Goal: Task Accomplishment & Management: Manage account settings

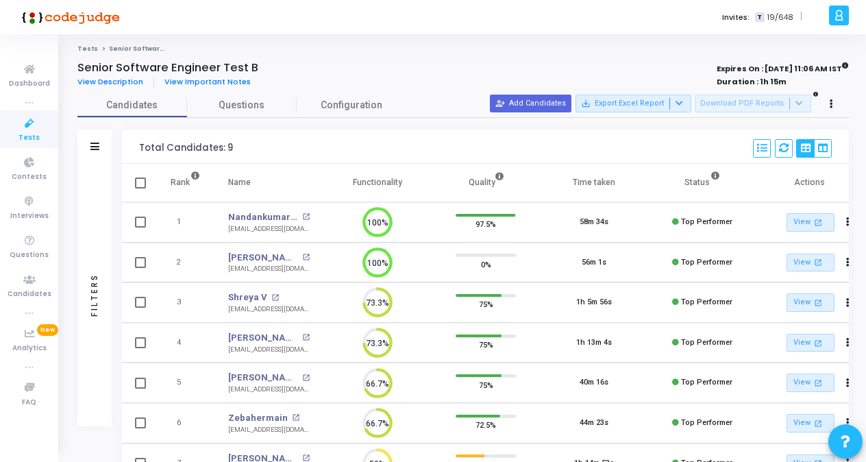
click at [23, 137] on span "Tests" at bounding box center [28, 138] width 21 height 12
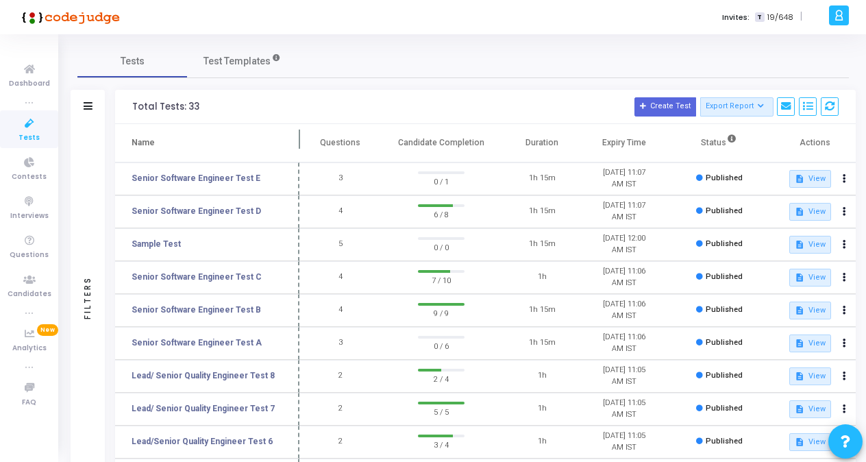
drag, startPoint x: 265, startPoint y: 140, endPoint x: 300, endPoint y: 145, distance: 35.4
click at [300, 145] on span at bounding box center [300, 143] width 14 height 38
click at [199, 275] on link "Senior Software Engineer Test C" at bounding box center [197, 277] width 130 height 12
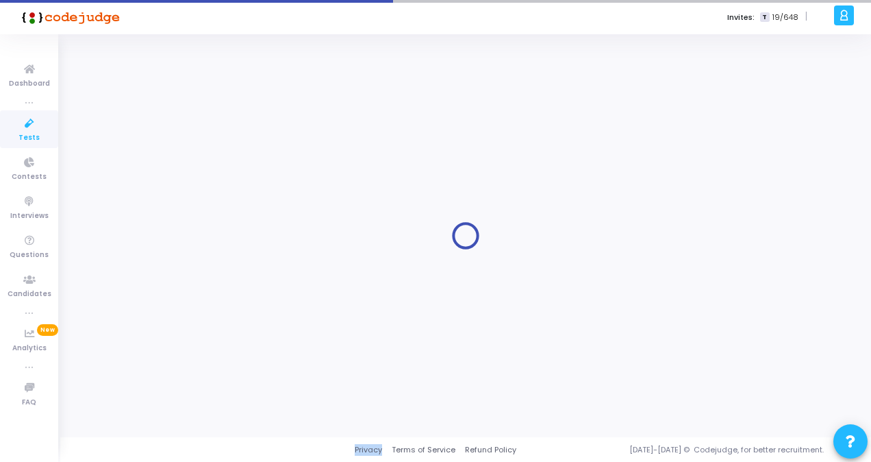
click at [199, 275] on div at bounding box center [465, 236] width 777 height 382
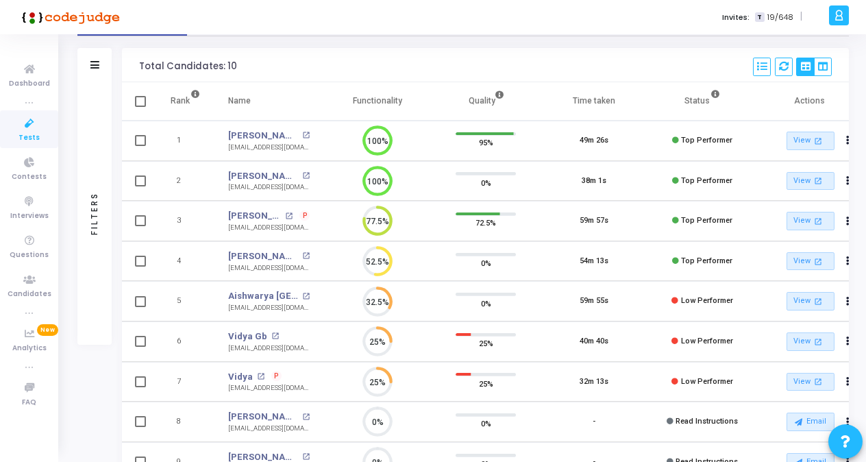
scroll to position [80, 0]
click at [259, 218] on link "[PERSON_NAME]" at bounding box center [254, 217] width 53 height 14
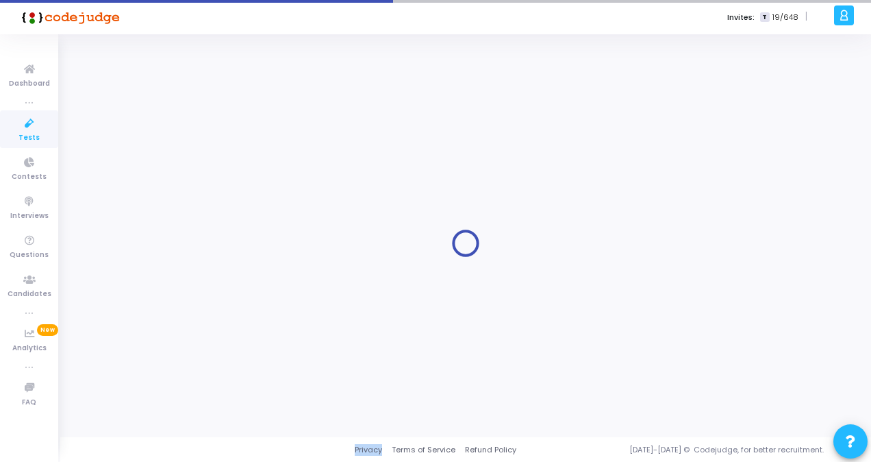
click at [259, 218] on div at bounding box center [465, 243] width 777 height 382
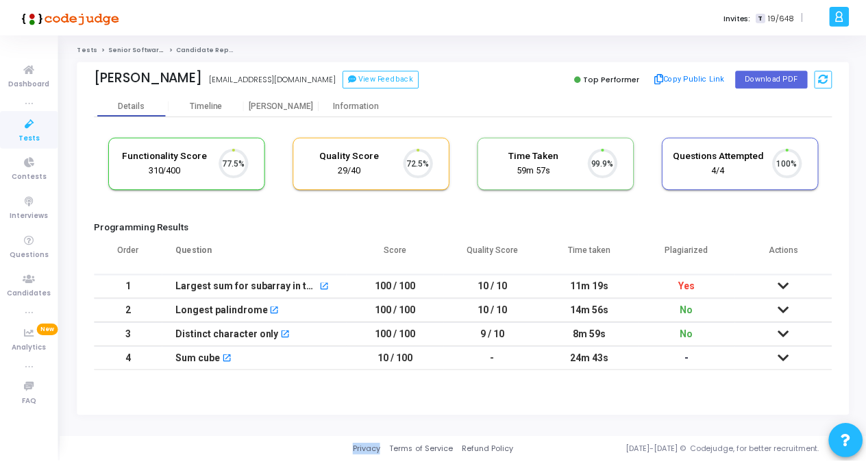
scroll to position [29, 34]
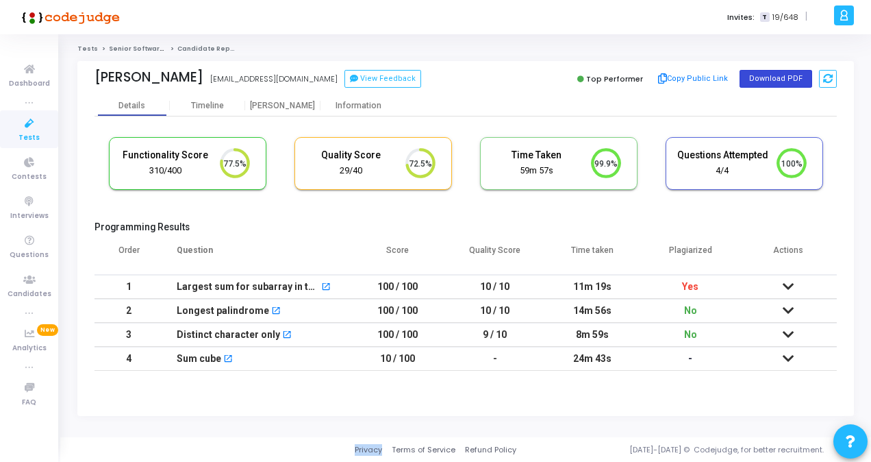
click at [773, 75] on button "Download PDF" at bounding box center [776, 79] width 73 height 18
click at [419, 11] on div "Invites: T 19/648 |" at bounding box center [483, 17] width 693 height 34
click at [36, 138] on span "Tests" at bounding box center [28, 138] width 21 height 12
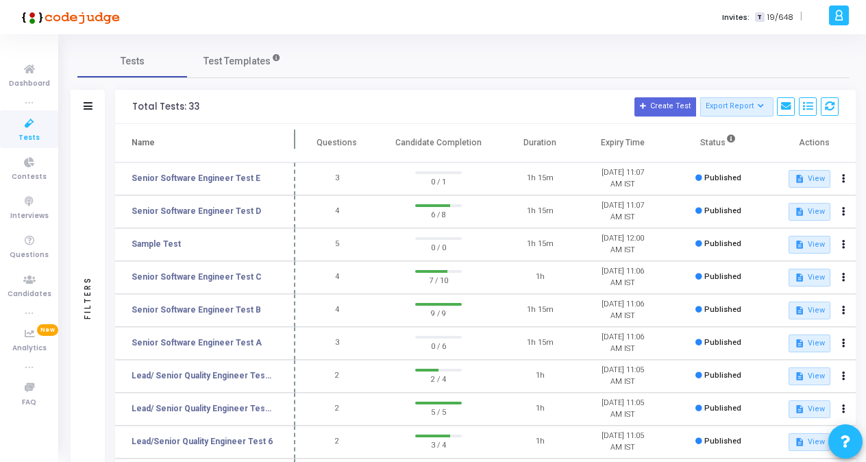
drag, startPoint x: 266, startPoint y: 136, endPoint x: 297, endPoint y: 142, distance: 32.2
click at [297, 142] on span at bounding box center [295, 143] width 14 height 38
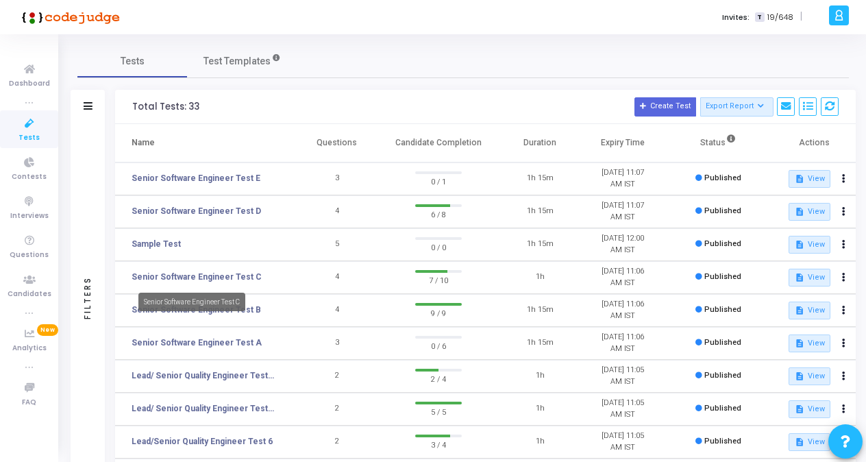
click at [241, 312] on mat-tooltip-component "Senior Software Engineer Test C" at bounding box center [192, 302] width 126 height 38
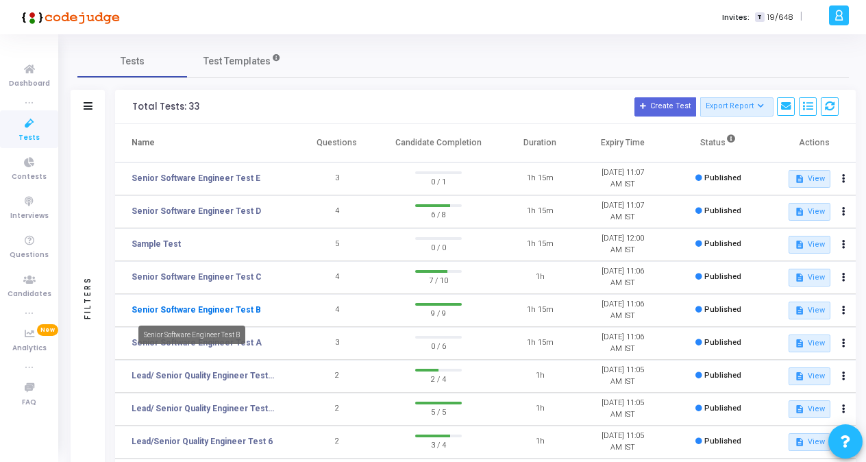
drag, startPoint x: 241, startPoint y: 312, endPoint x: 218, endPoint y: 312, distance: 23.3
click at [218, 312] on link "Senior Software Engineer Test B" at bounding box center [196, 309] width 129 height 12
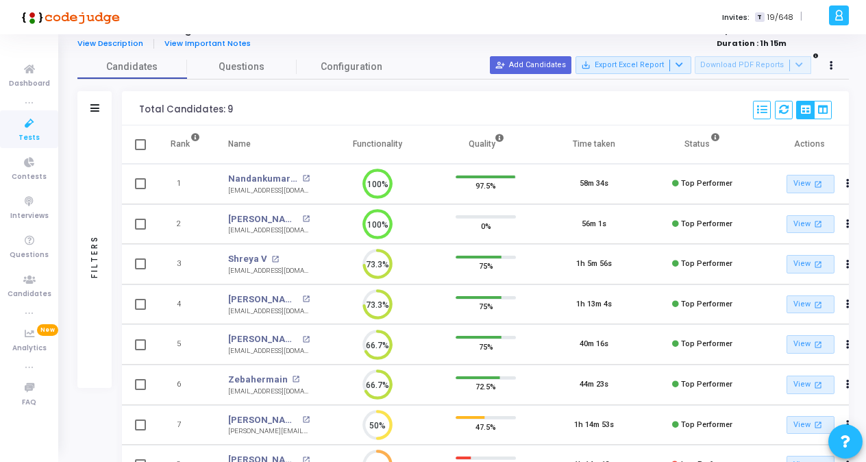
scroll to position [8, 0]
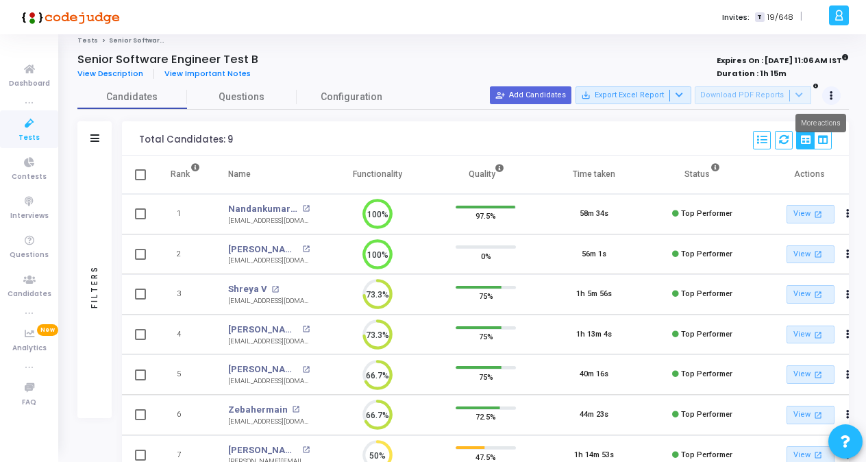
click at [830, 93] on icon at bounding box center [831, 95] width 3 height 7
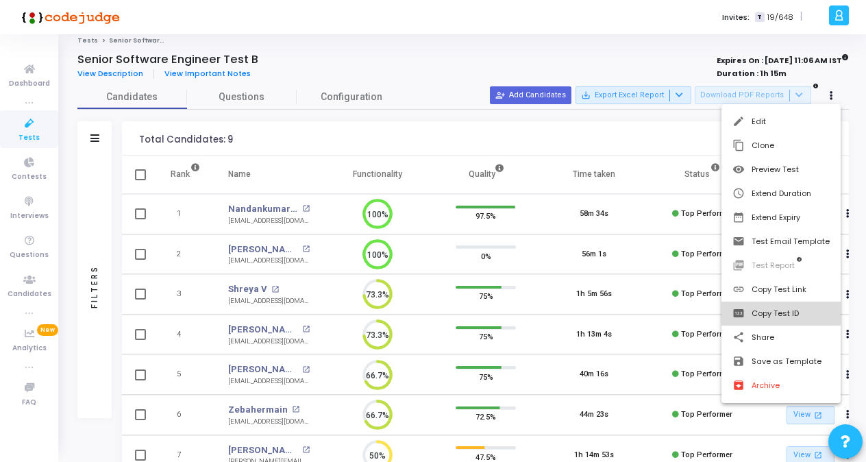
click at [780, 315] on button "pin Copy Test ID" at bounding box center [780, 313] width 119 height 24
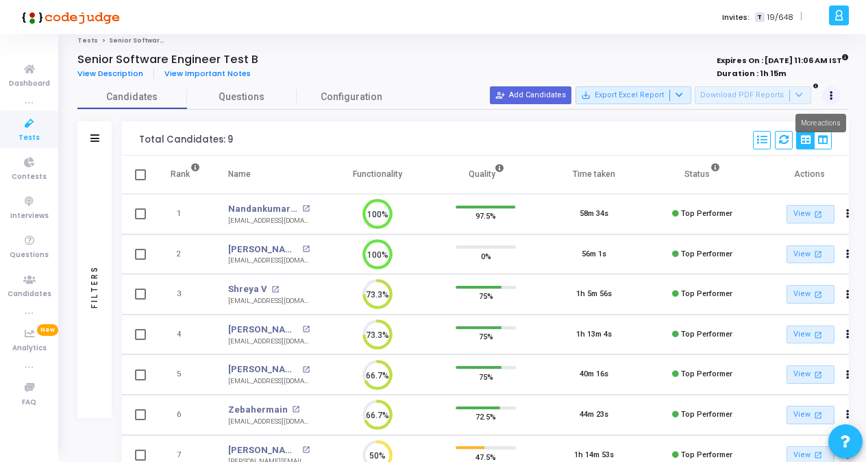
click at [836, 97] on button at bounding box center [831, 95] width 19 height 19
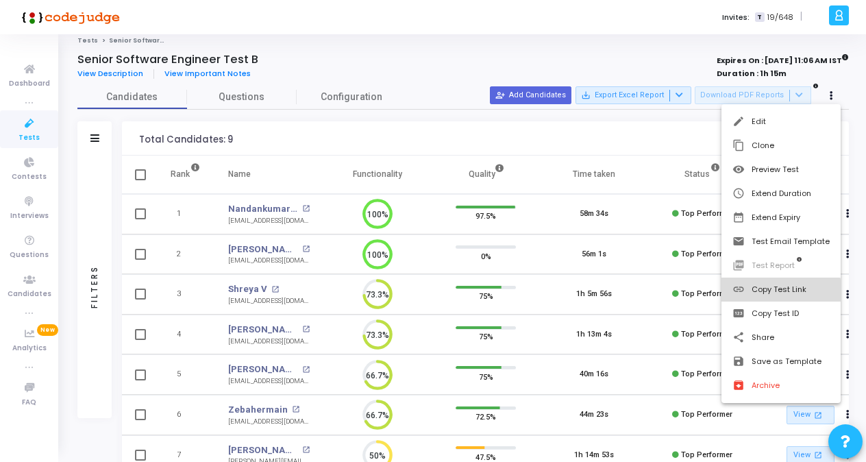
click at [773, 293] on button "link Copy Test Link" at bounding box center [780, 289] width 119 height 24
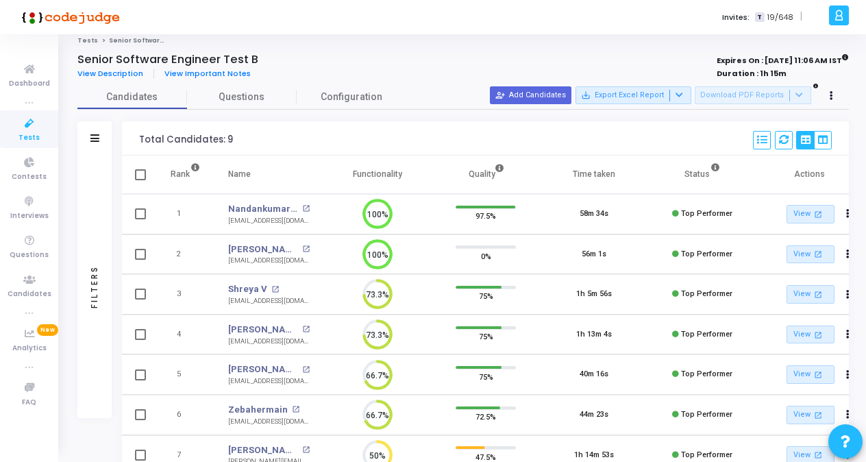
click at [38, 136] on link "Tests" at bounding box center [29, 129] width 58 height 38
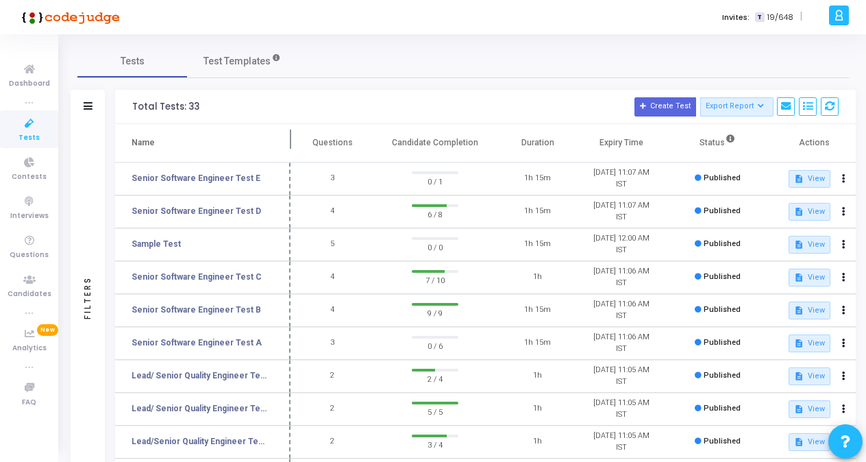
drag, startPoint x: 263, startPoint y: 138, endPoint x: 290, endPoint y: 142, distance: 27.0
click at [290, 142] on span at bounding box center [291, 143] width 14 height 38
click at [210, 276] on link "Senior Software Engineer Test C" at bounding box center [197, 277] width 130 height 12
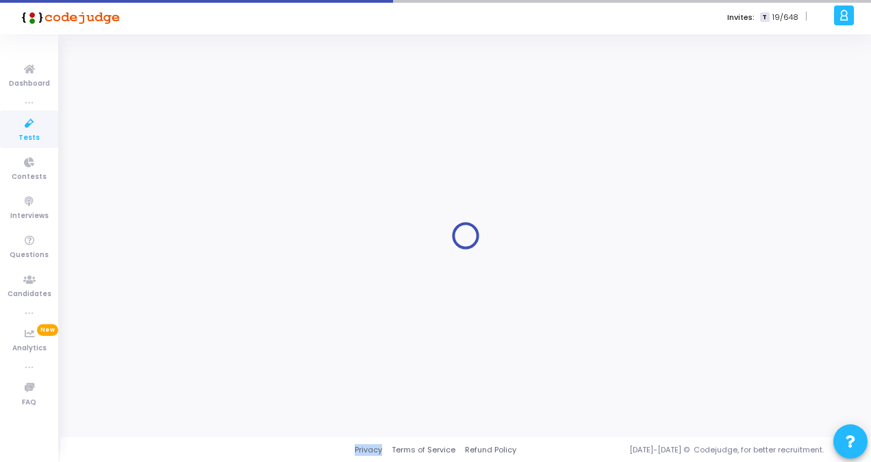
click at [210, 276] on div at bounding box center [465, 236] width 777 height 382
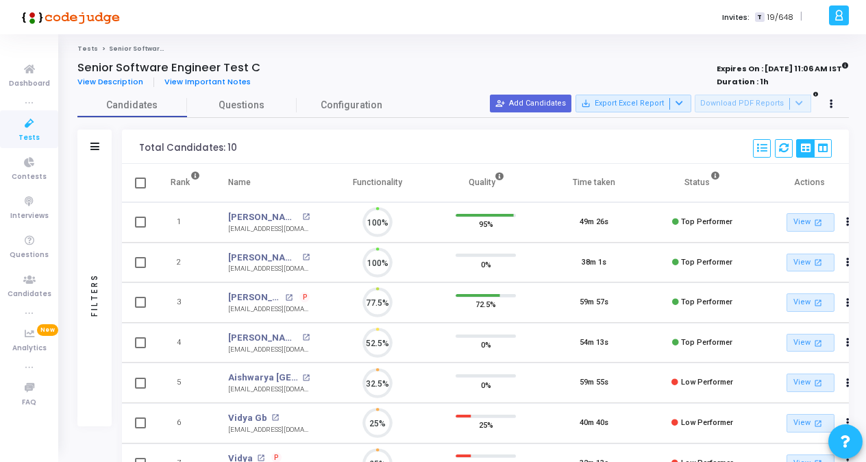
scroll to position [29, 34]
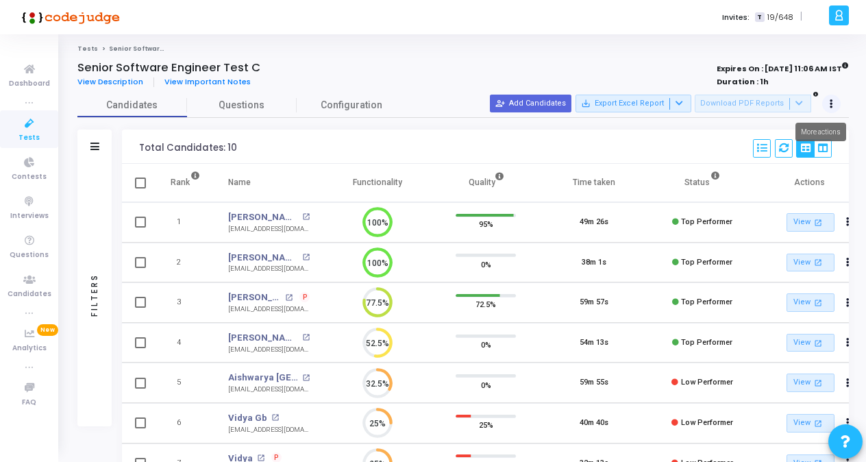
click at [836, 100] on button at bounding box center [831, 104] width 19 height 19
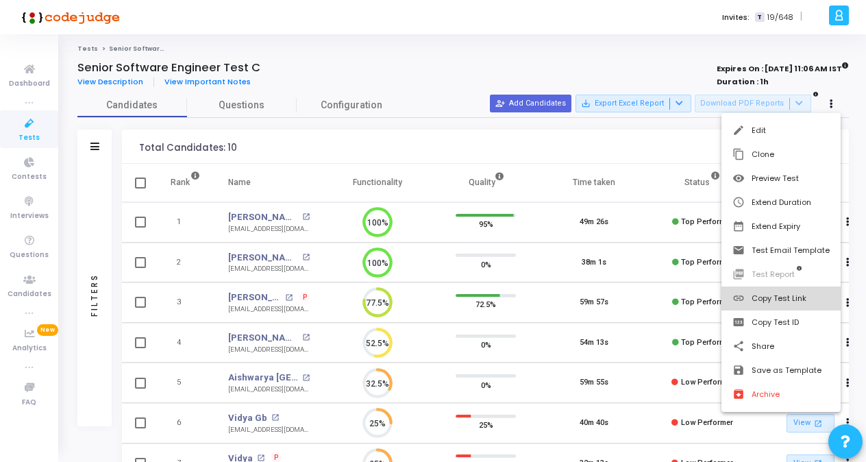
click at [775, 308] on button "link Copy Test Link" at bounding box center [780, 298] width 119 height 24
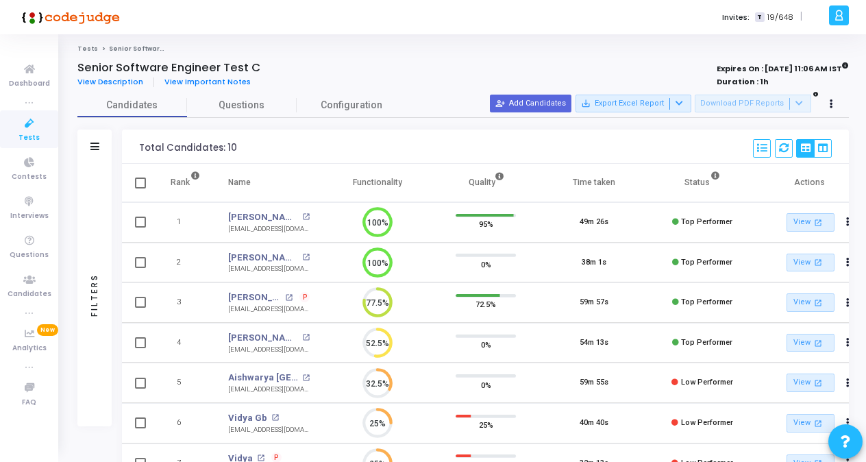
click at [36, 132] on span "Tests" at bounding box center [28, 138] width 21 height 12
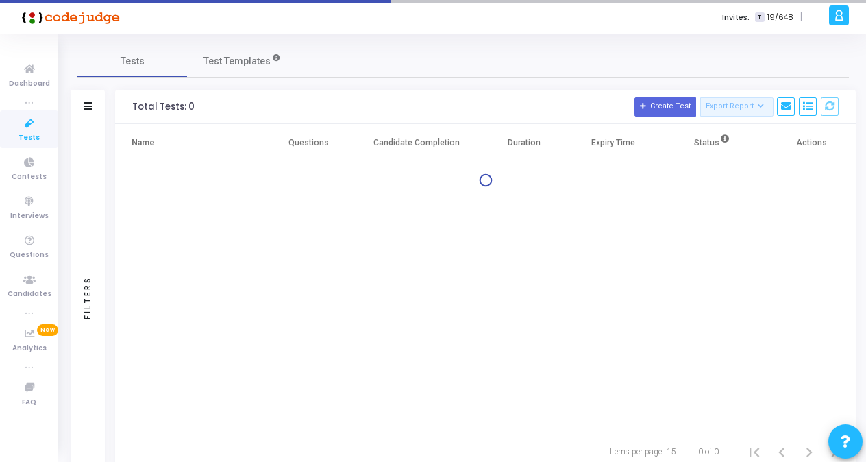
click at [36, 132] on span "Tests" at bounding box center [28, 138] width 21 height 12
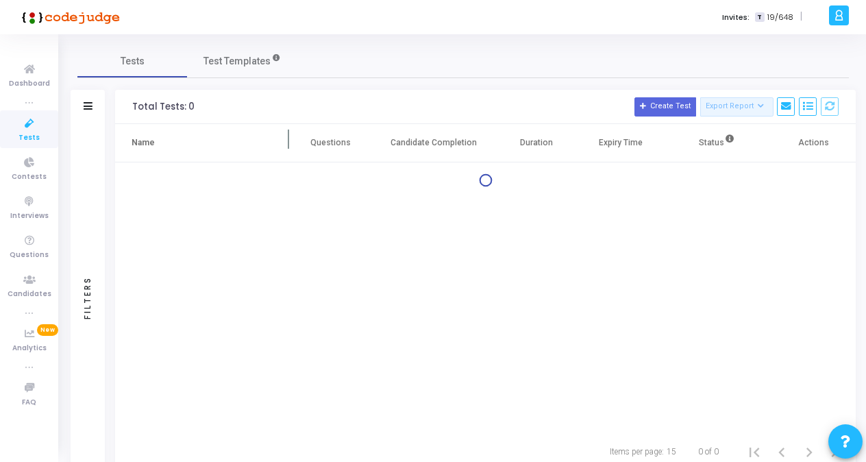
drag, startPoint x: 264, startPoint y: 136, endPoint x: 288, endPoint y: 137, distance: 24.0
click at [288, 137] on span at bounding box center [289, 143] width 14 height 38
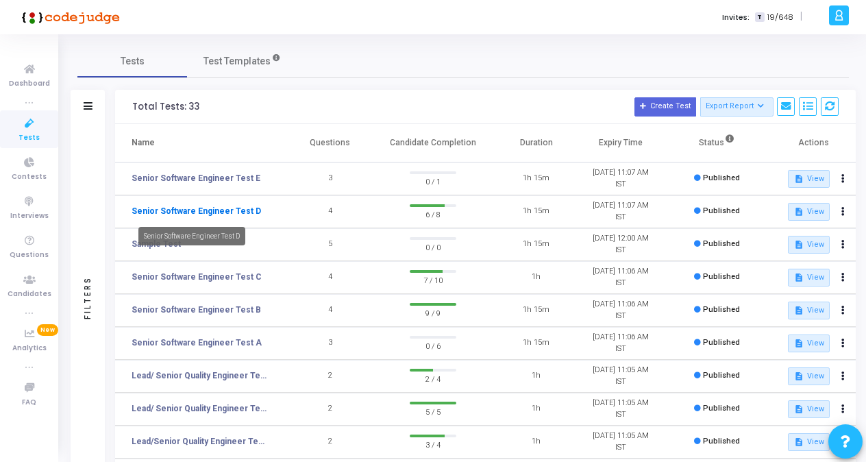
click at [224, 210] on link "Senior Software Engineer Test D" at bounding box center [196, 211] width 129 height 12
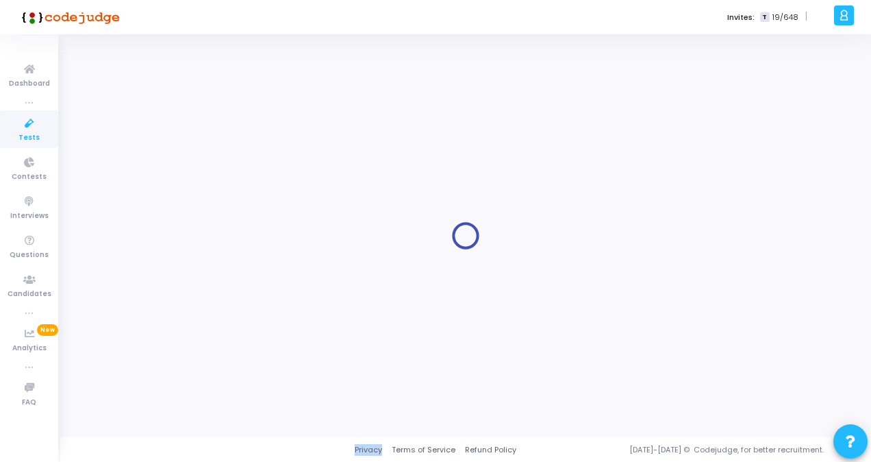
click at [224, 210] on div at bounding box center [465, 236] width 777 height 382
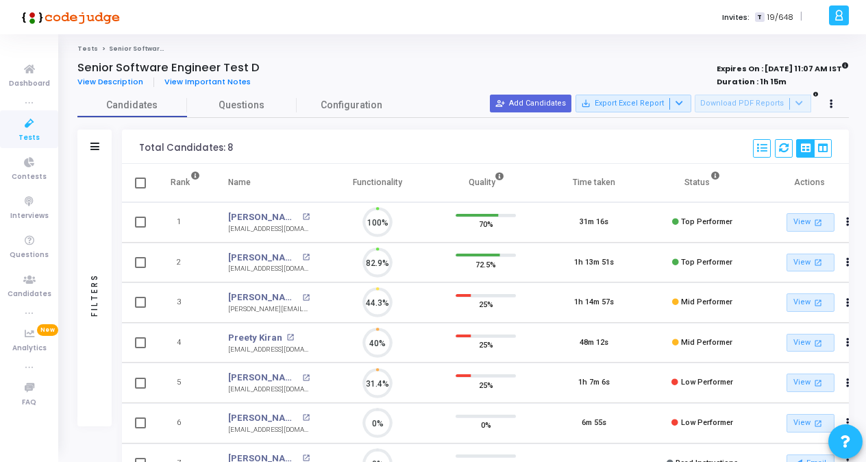
scroll to position [29, 34]
click at [830, 104] on icon at bounding box center [831, 104] width 3 height 7
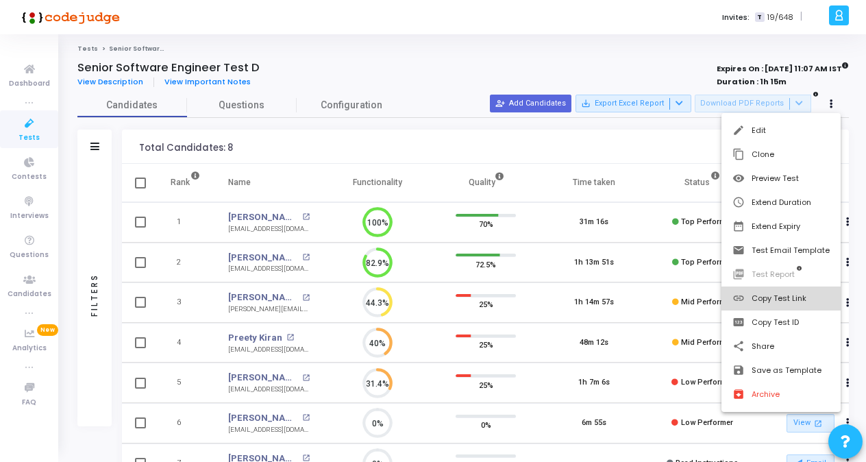
click at [784, 300] on button "link Copy Test Link" at bounding box center [780, 298] width 119 height 24
